Goal: Task Accomplishment & Management: Manage account settings

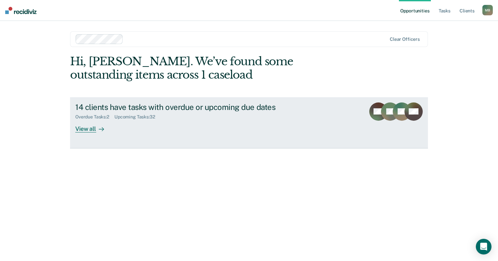
click at [142, 127] on div "14 clients have tasks with overdue or upcoming due dates Overdue Tasks : 2 Upco…" at bounding box center [197, 117] width 245 height 30
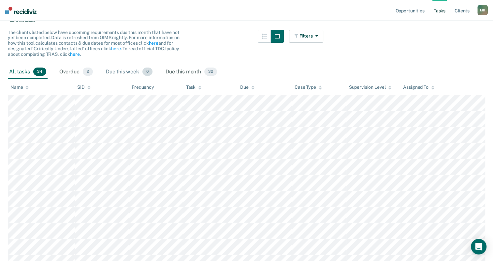
scroll to position [65, 0]
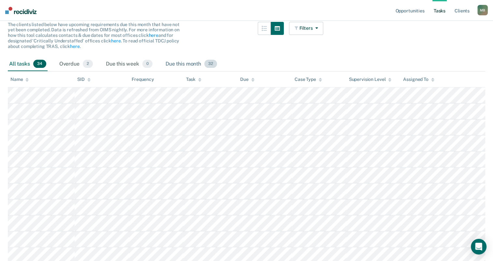
click at [180, 64] on div "Due this month 32" at bounding box center [191, 64] width 54 height 14
click at [90, 61] on span "2" at bounding box center [88, 64] width 10 height 8
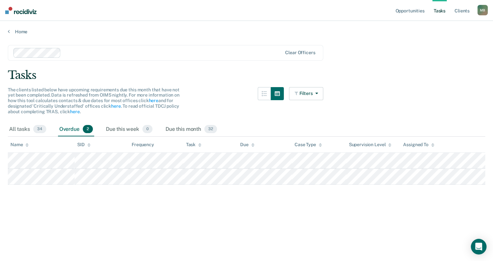
scroll to position [0, 0]
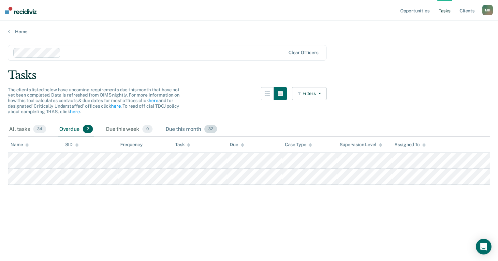
click at [199, 127] on div "Due this month 32" at bounding box center [191, 129] width 54 height 14
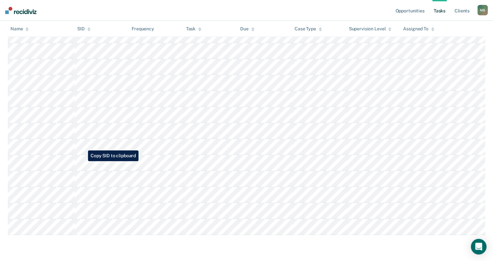
scroll to position [485, 0]
